Goal: Information Seeking & Learning: Check status

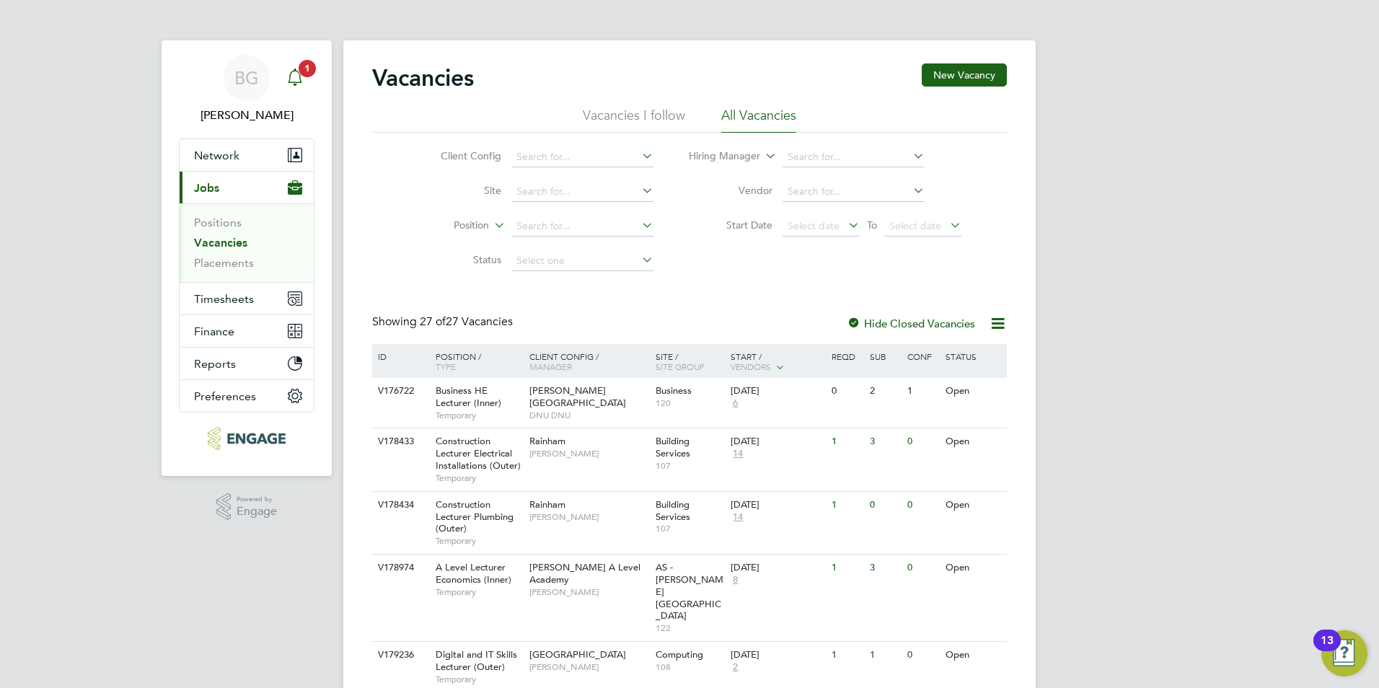
click at [288, 73] on icon "Main navigation" at bounding box center [294, 77] width 17 height 17
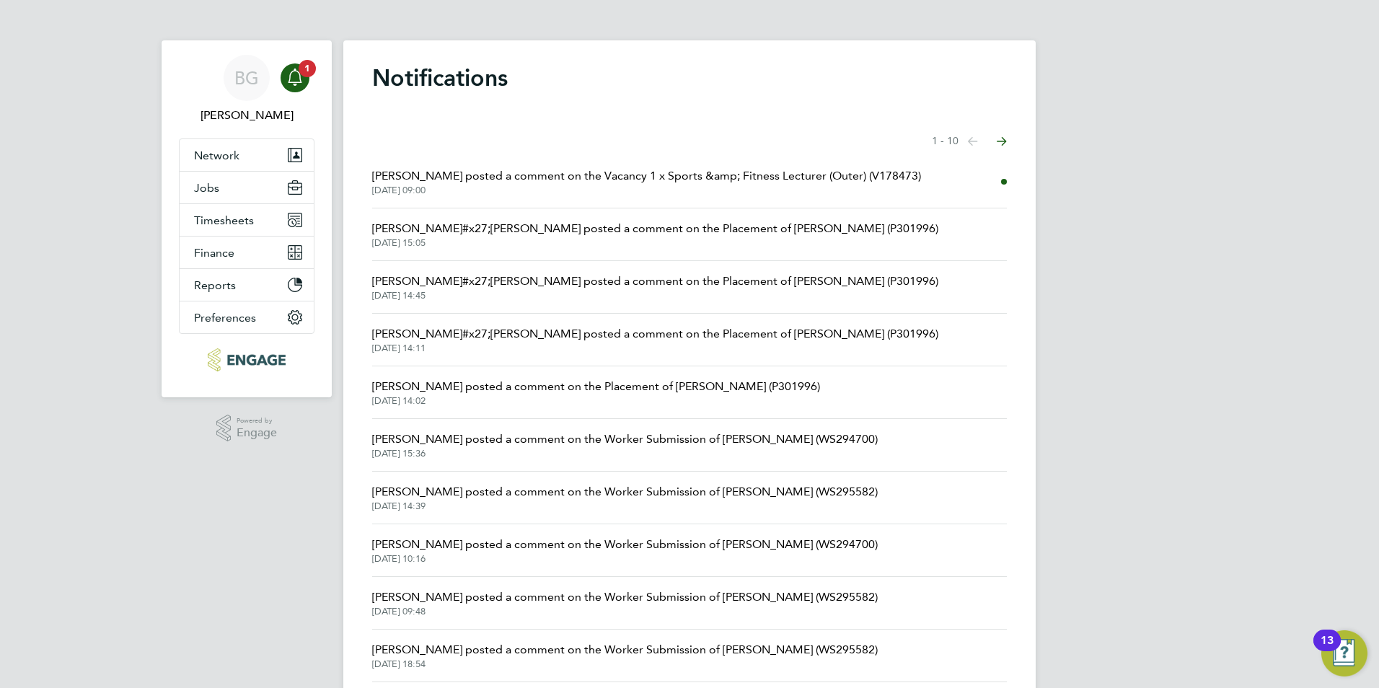
click at [744, 188] on span "28 Aug 2025, 09:00" at bounding box center [646, 191] width 549 height 12
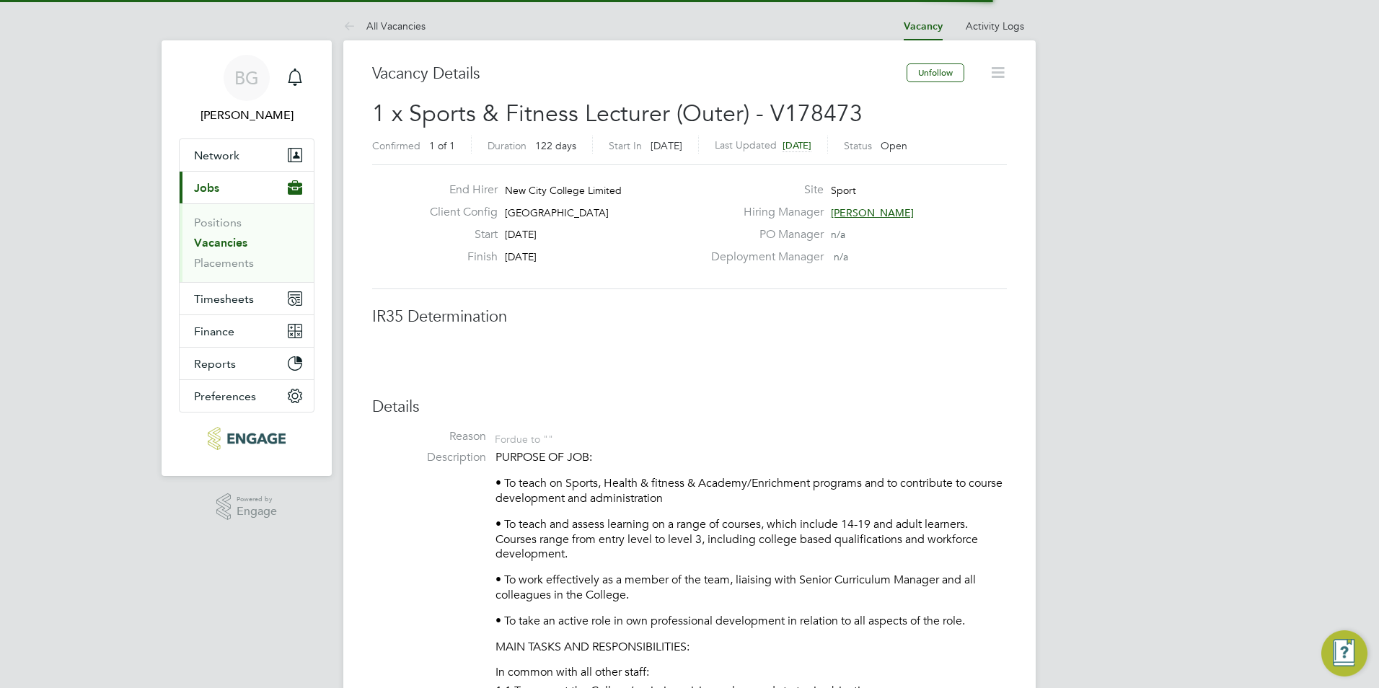
scroll to position [43, 101]
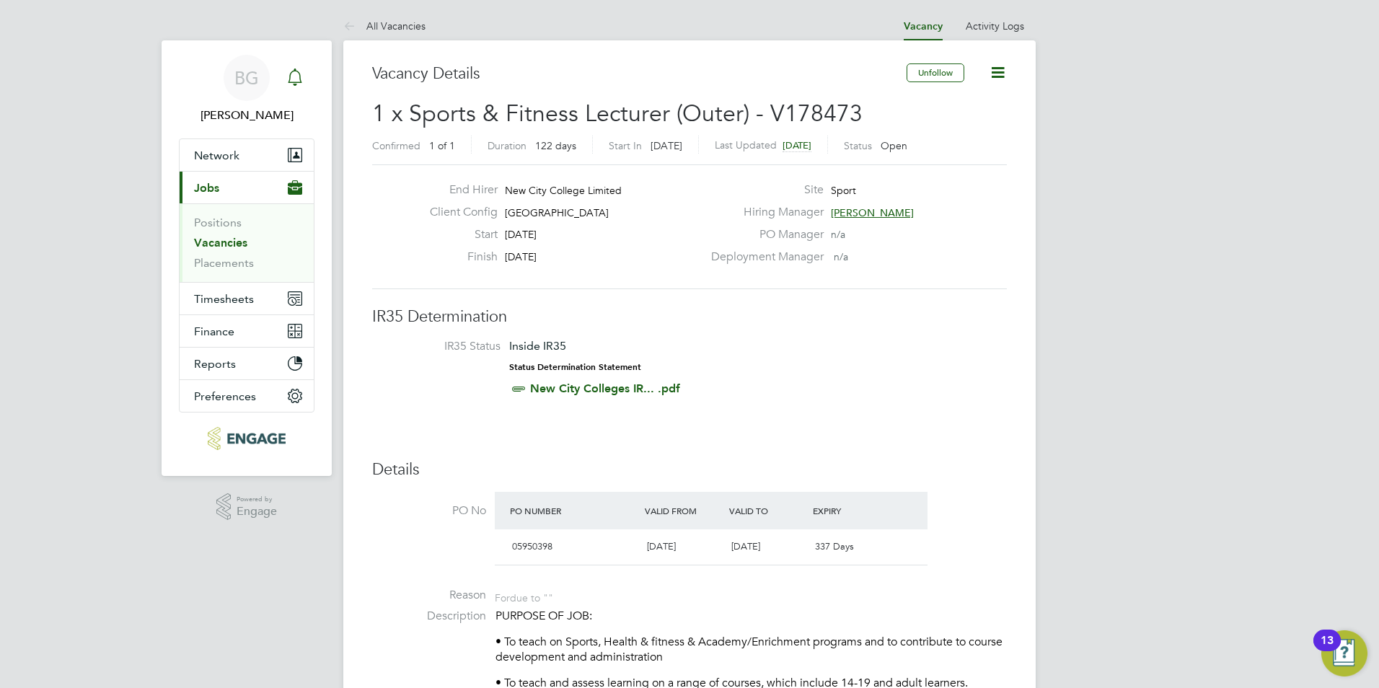
click at [296, 84] on icon "Main navigation" at bounding box center [295, 85] width 4 height 2
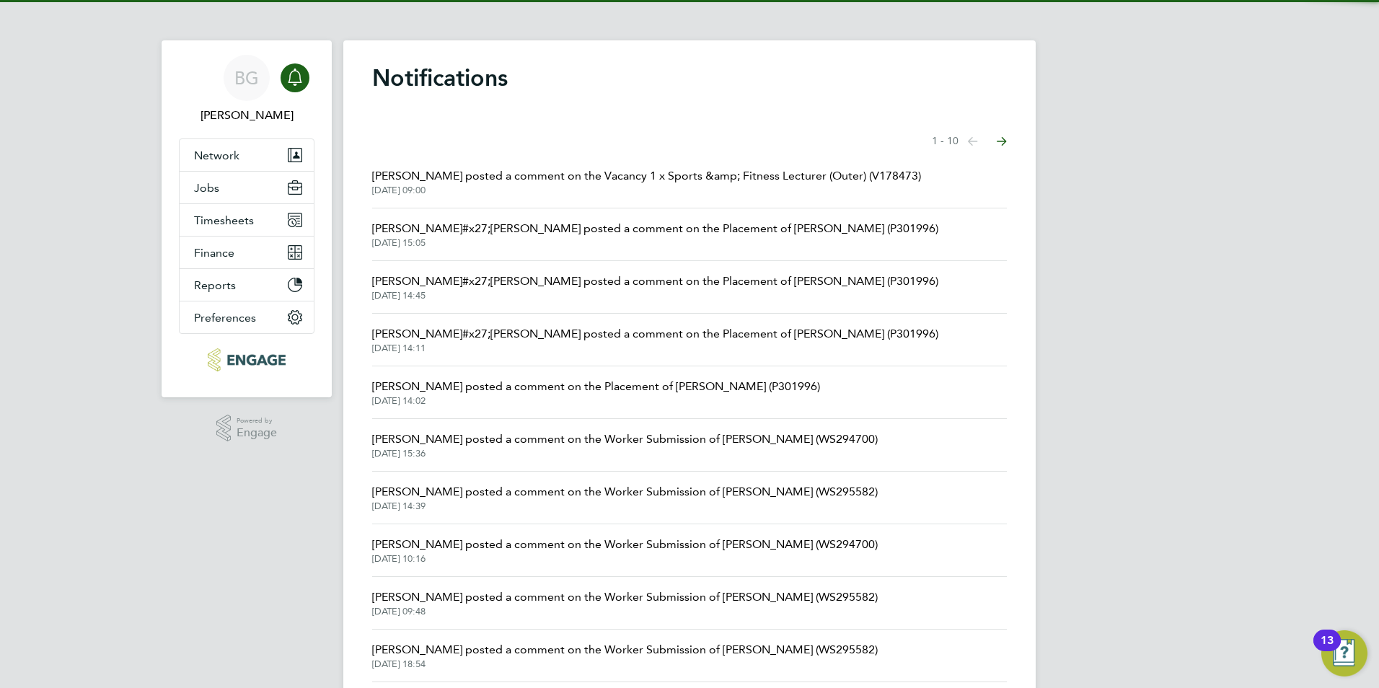
drag, startPoint x: 551, startPoint y: 219, endPoint x: 549, endPoint y: 230, distance: 11.7
click at [551, 220] on li "Francesca O&#x27;Riordan posted a comment on the Placement of Ronak (P301996) 2…" at bounding box center [689, 234] width 635 height 53
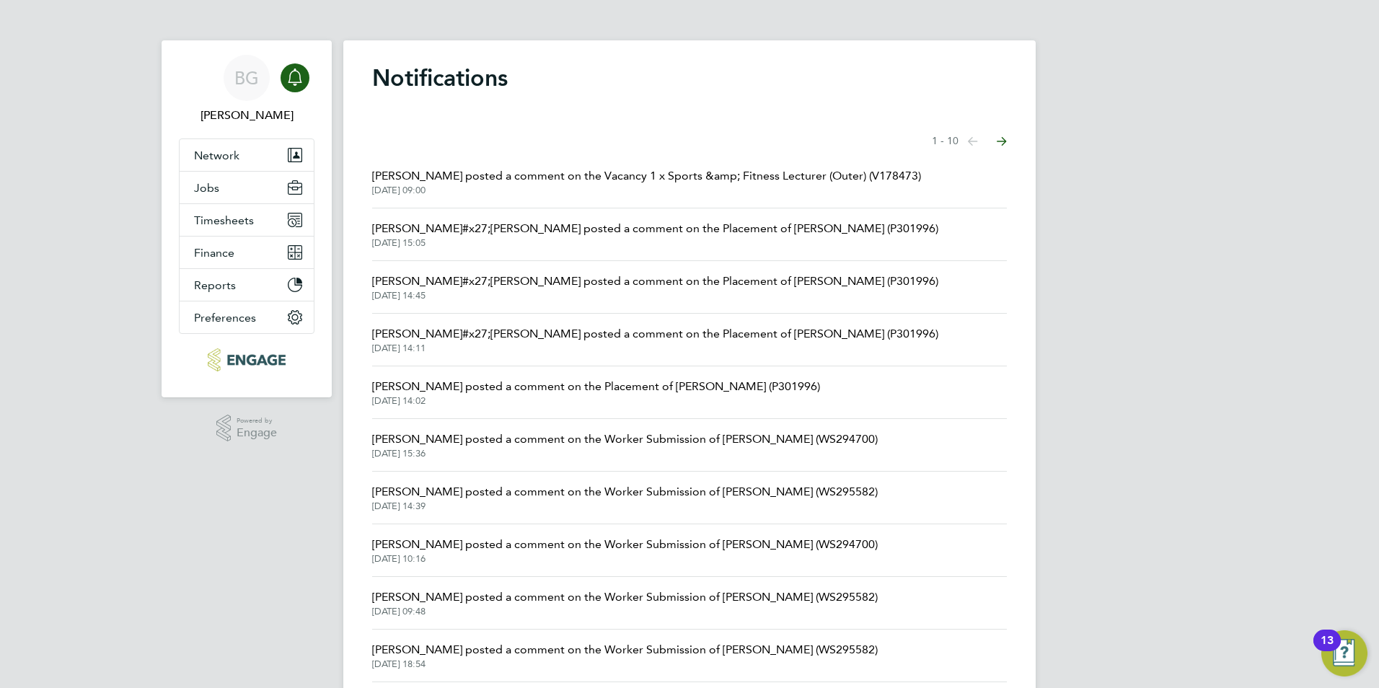
click at [549, 232] on span "Francesca O&#x27;Riordan posted a comment on the Placement of Ronak (P301996)" at bounding box center [655, 228] width 566 height 17
